Goal: Transaction & Acquisition: Subscribe to service/newsletter

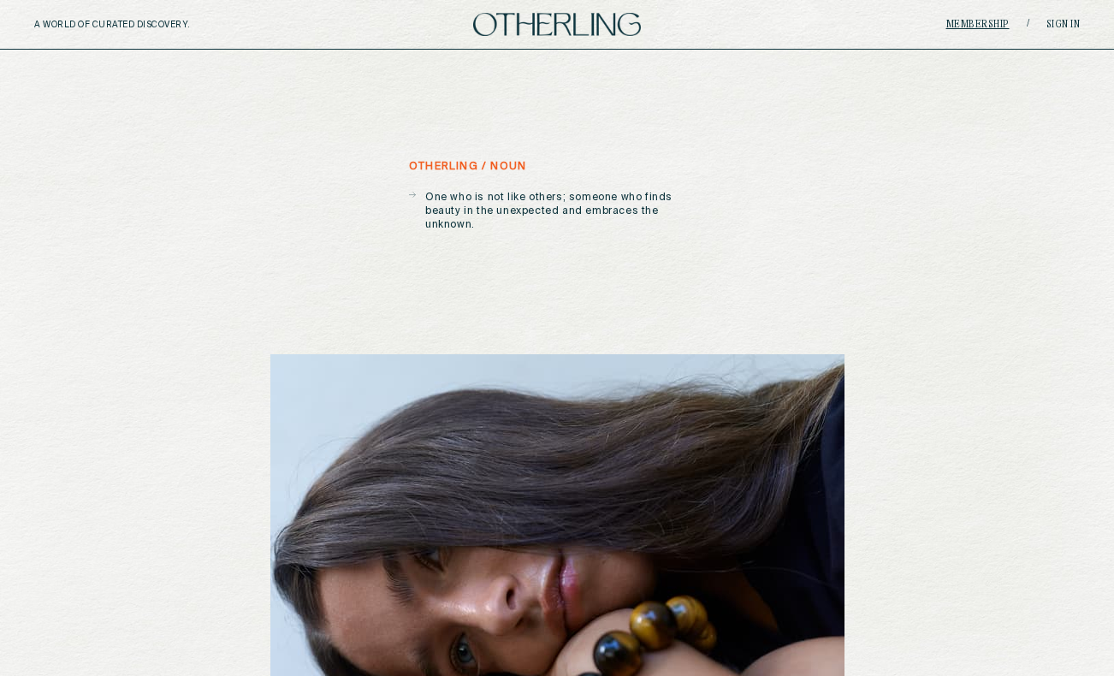
click at [994, 23] on link "Membership" at bounding box center [977, 25] width 63 height 10
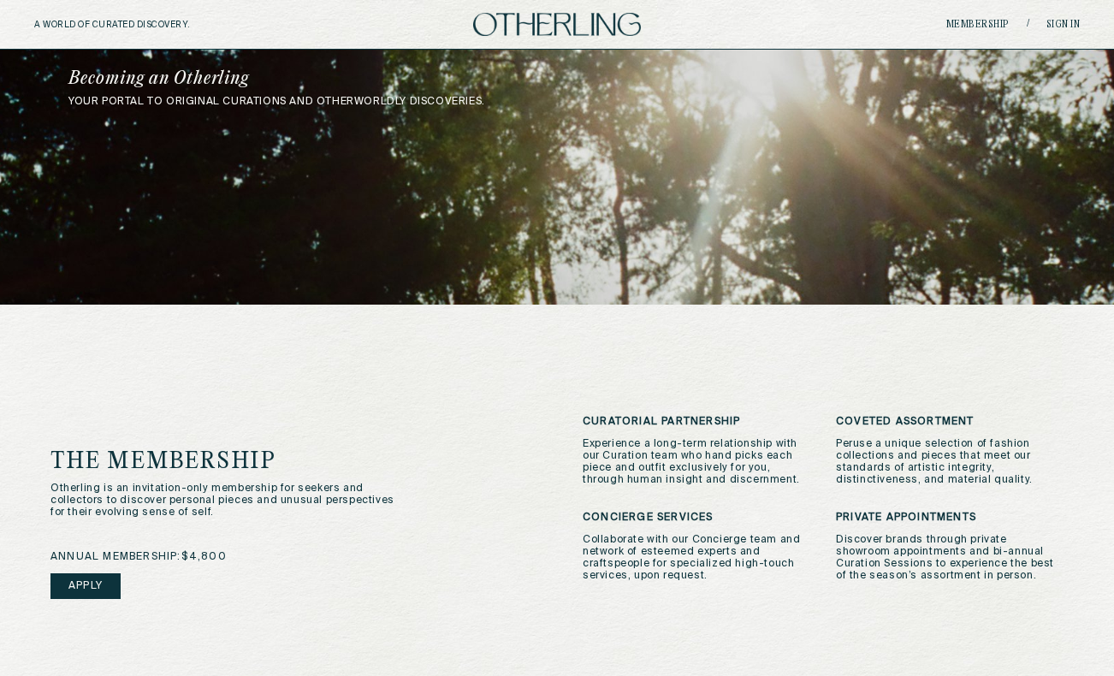
scroll to position [249, 0]
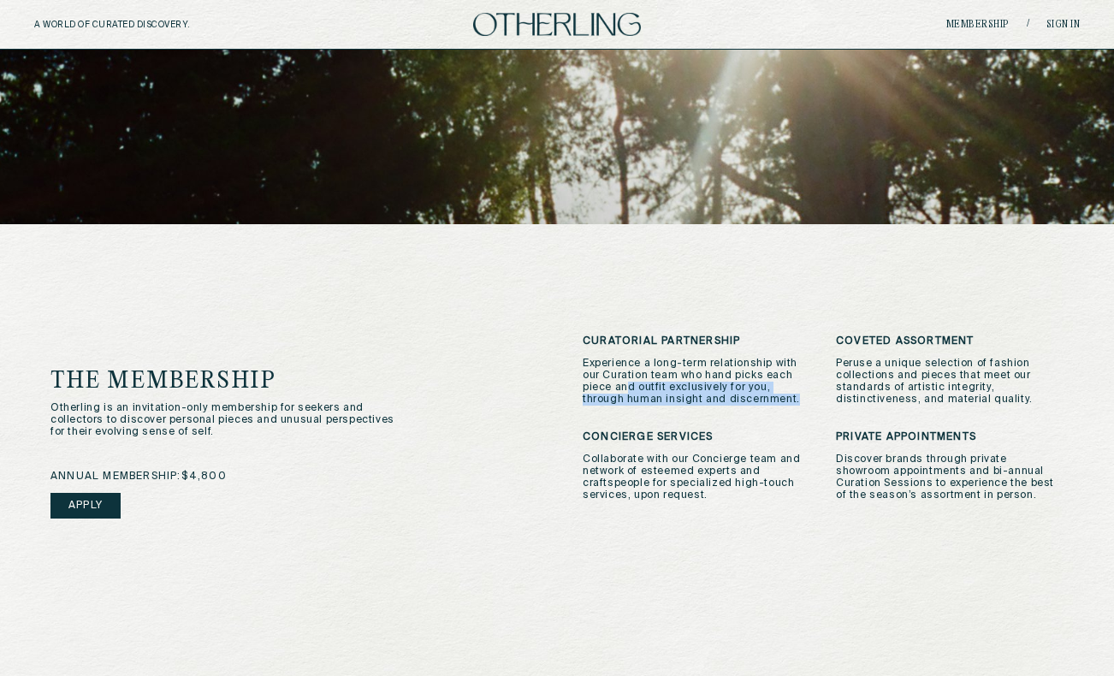
drag, startPoint x: 625, startPoint y: 383, endPoint x: 728, endPoint y: 411, distance: 107.1
click at [728, 411] on div "Curatorial Partnership Experience a long-term relationship with our Curation te…" at bounding box center [823, 466] width 481 height 262
click at [762, 409] on div "Curatorial Partnership Experience a long-term relationship with our Curation te…" at bounding box center [823, 466] width 481 height 262
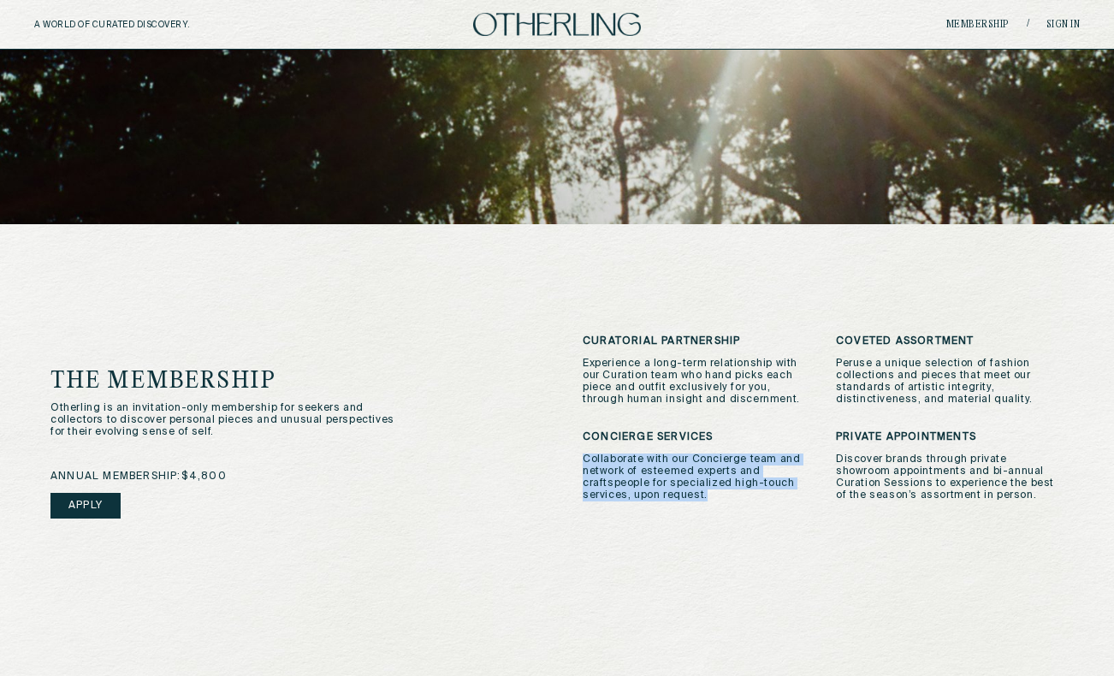
drag, startPoint x: 580, startPoint y: 460, endPoint x: 724, endPoint y: 512, distance: 152.9
click at [724, 512] on div "the membership Otherling is an invitation-only membership for seekers and colle…" at bounding box center [556, 466] width 1013 height 262
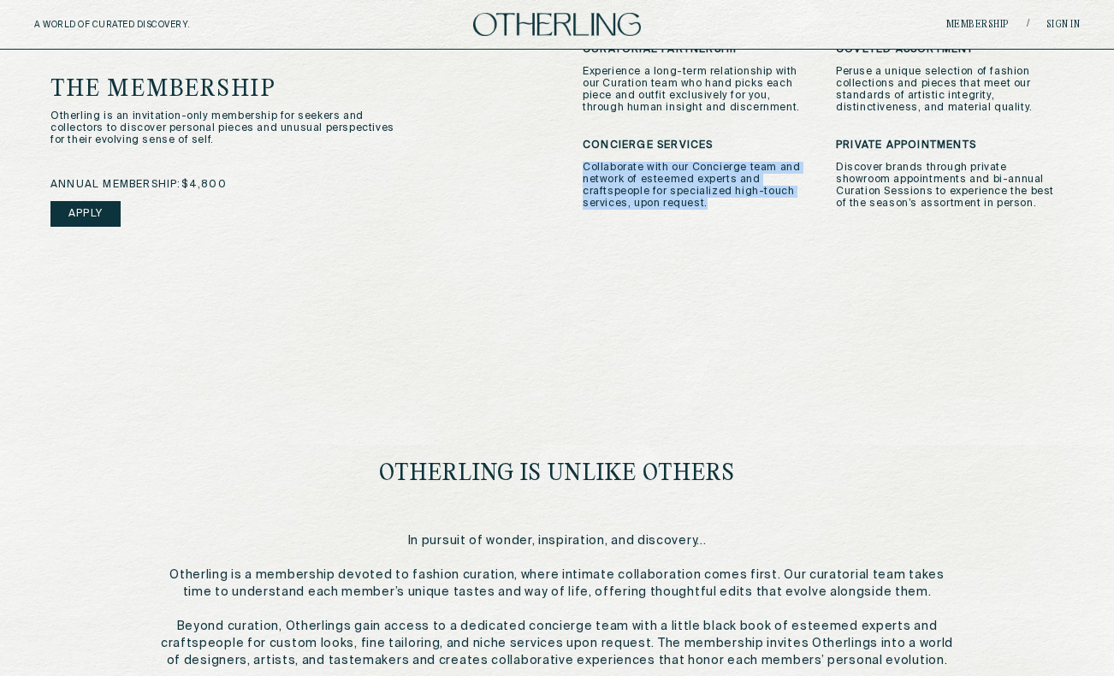
scroll to position [737, 0]
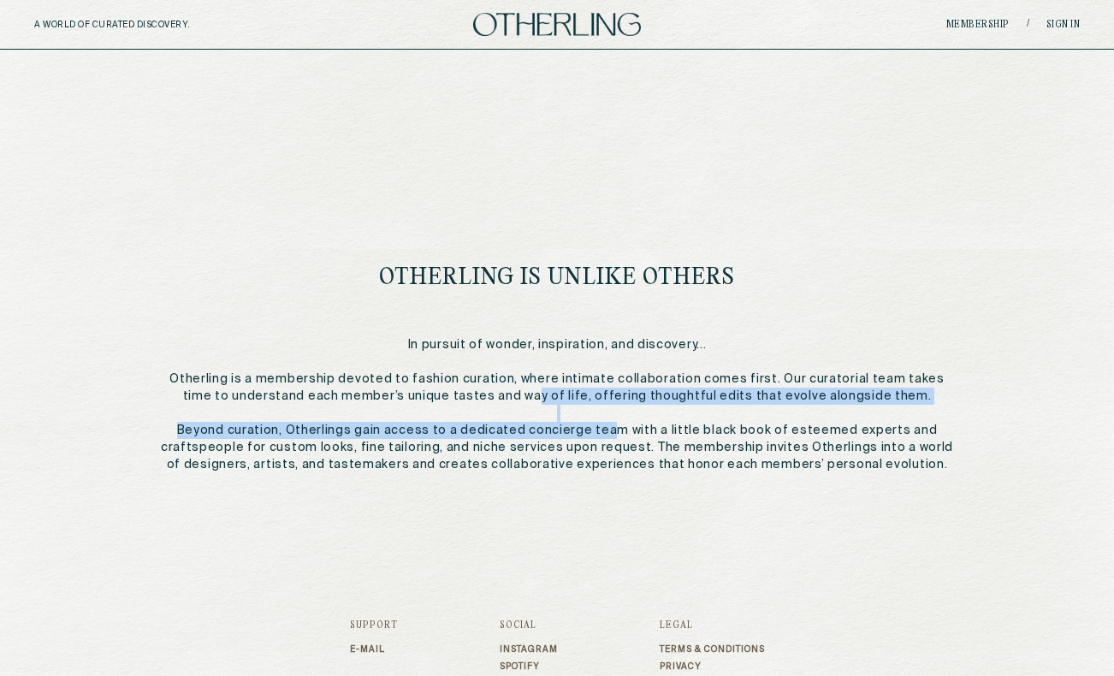
drag, startPoint x: 524, startPoint y: 391, endPoint x: 620, endPoint y: 431, distance: 104.7
click at [620, 431] on p "In pursuit of wonder, inspiration, and discovery... Otherling is a membership d…" at bounding box center [557, 404] width 793 height 137
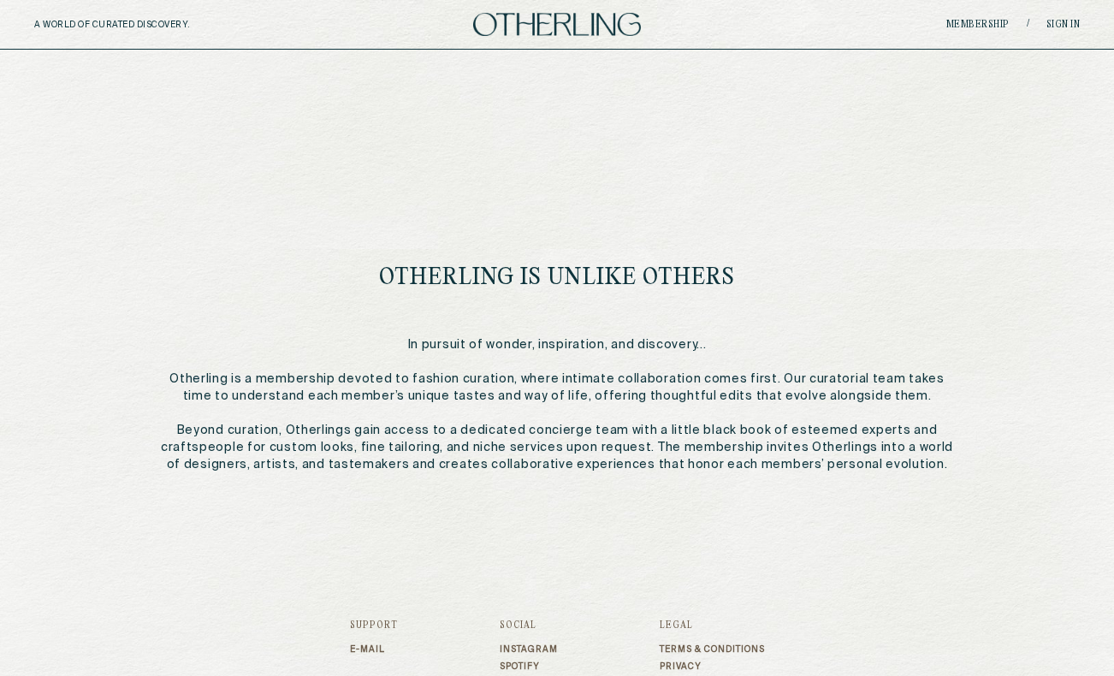
click at [620, 454] on p "In pursuit of wonder, inspiration, and discovery... Otherling is a membership d…" at bounding box center [557, 404] width 793 height 137
